Goal: Check status: Check status

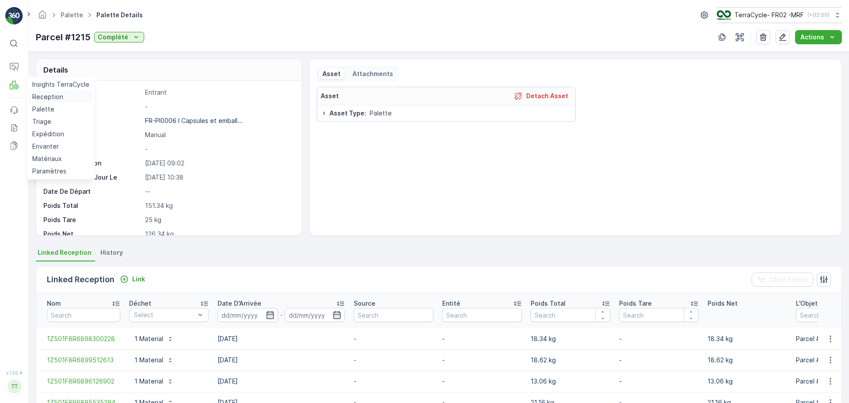
click at [39, 98] on p "Reception" at bounding box center [47, 96] width 31 height 9
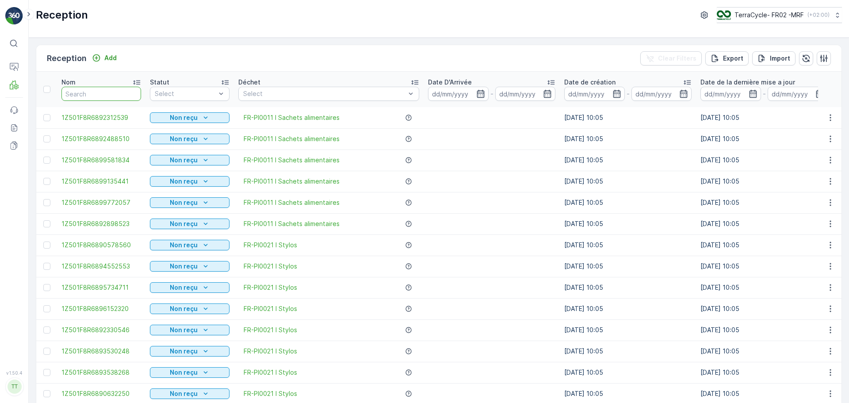
click at [85, 88] on input "text" at bounding box center [101, 94] width 80 height 14
type input "9880"
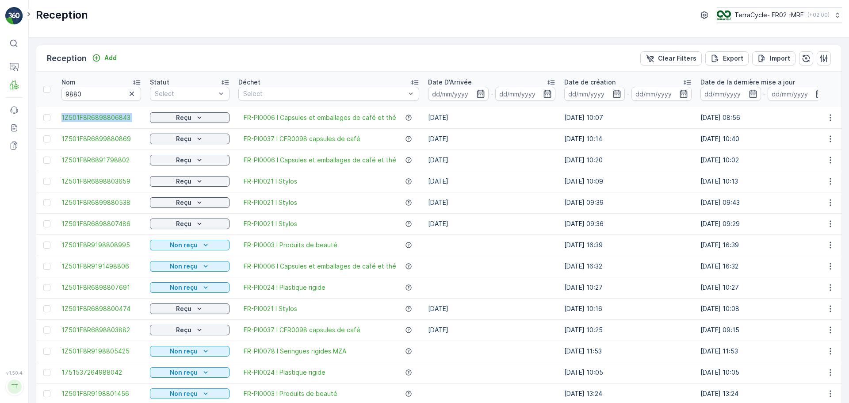
drag, startPoint x: 58, startPoint y: 116, endPoint x: 148, endPoint y: 127, distance: 90.0
copy span "1Z501F8R6898806843"
drag, startPoint x: 132, startPoint y: 94, endPoint x: 120, endPoint y: 94, distance: 11.9
click at [132, 94] on icon "button" at bounding box center [131, 93] width 4 height 4
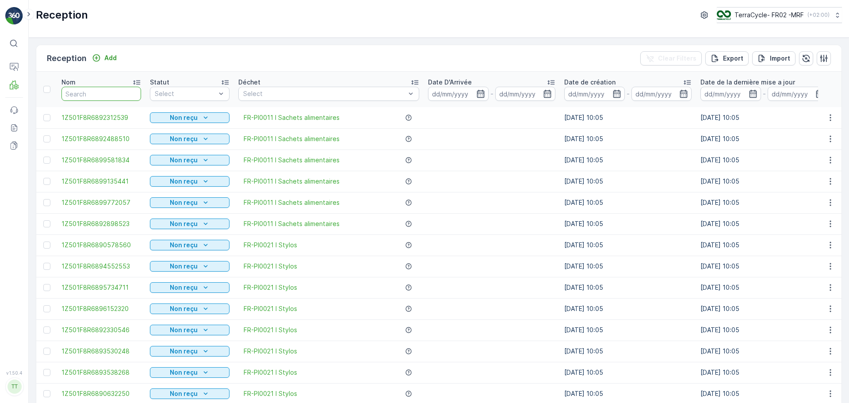
click at [110, 91] on input "text" at bounding box center [101, 94] width 80 height 14
click at [89, 91] on input "text" at bounding box center [101, 94] width 80 height 14
type input "9570"
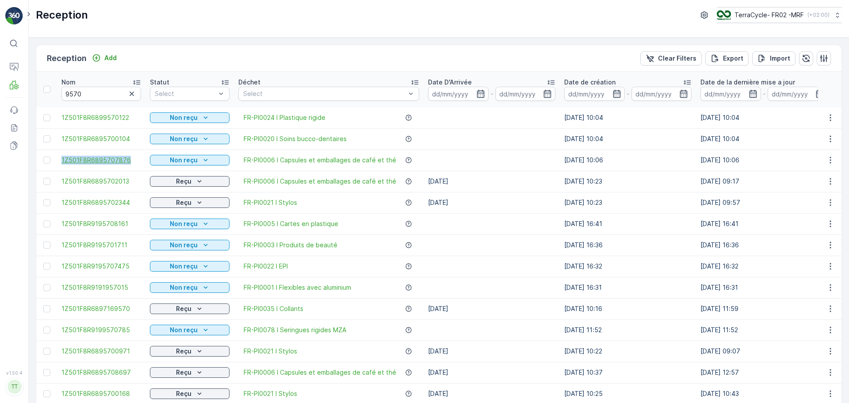
drag, startPoint x: 57, startPoint y: 156, endPoint x: 138, endPoint y: 163, distance: 81.2
click at [138, 163] on td "1Z501F8R6895707876" at bounding box center [101, 159] width 88 height 21
copy span "1Z501F8R6895707876"
click at [126, 90] on input "9570" at bounding box center [101, 94] width 80 height 14
drag, startPoint x: 95, startPoint y: 98, endPoint x: 39, endPoint y: 90, distance: 56.2
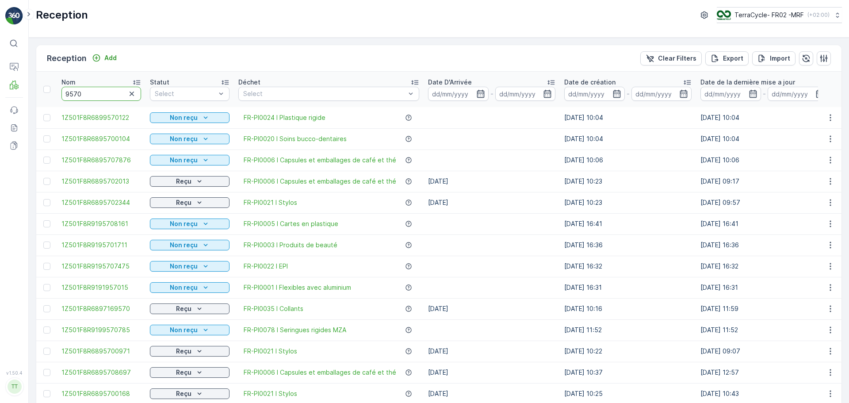
type input "9889"
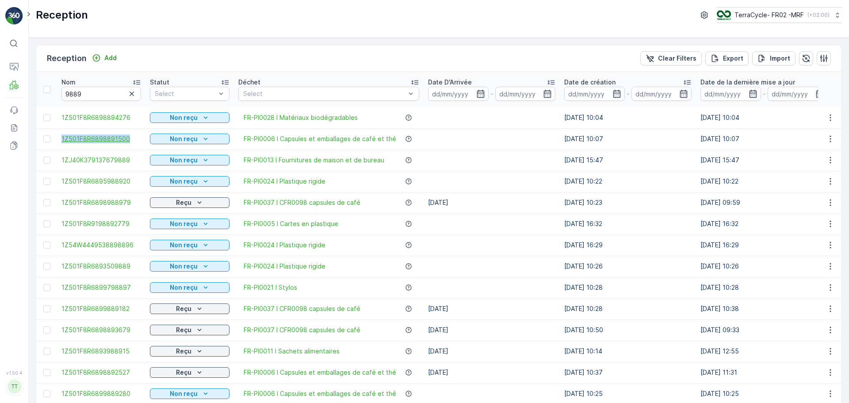
drag, startPoint x: 89, startPoint y: 140, endPoint x: 128, endPoint y: 141, distance: 38.9
copy span "1Z501F8R6898891500"
drag, startPoint x: 131, startPoint y: 96, endPoint x: 97, endPoint y: 96, distance: 34.0
click at [131, 96] on icon "button" at bounding box center [131, 93] width 9 height 9
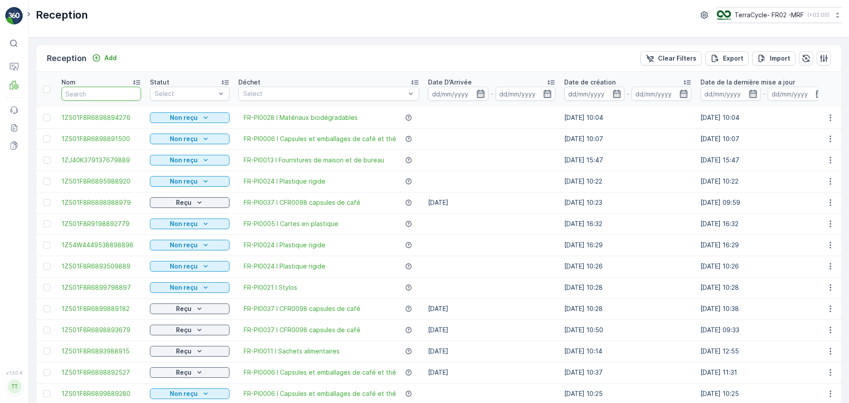
click at [97, 96] on input "text" at bounding box center [101, 94] width 80 height 14
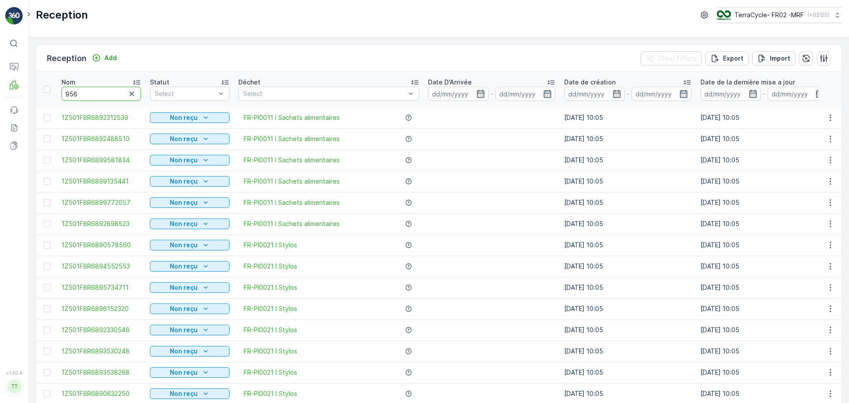
type input "9568"
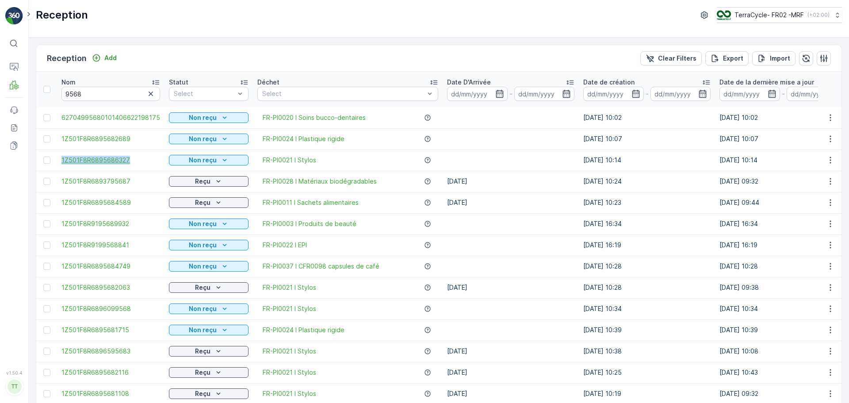
drag, startPoint x: 57, startPoint y: 159, endPoint x: 141, endPoint y: 159, distance: 83.1
click at [141, 159] on td "1Z501F8R6895686327" at bounding box center [110, 159] width 107 height 21
copy span "1Z501F8R6895686327"
